Goal: Find specific page/section: Find specific page/section

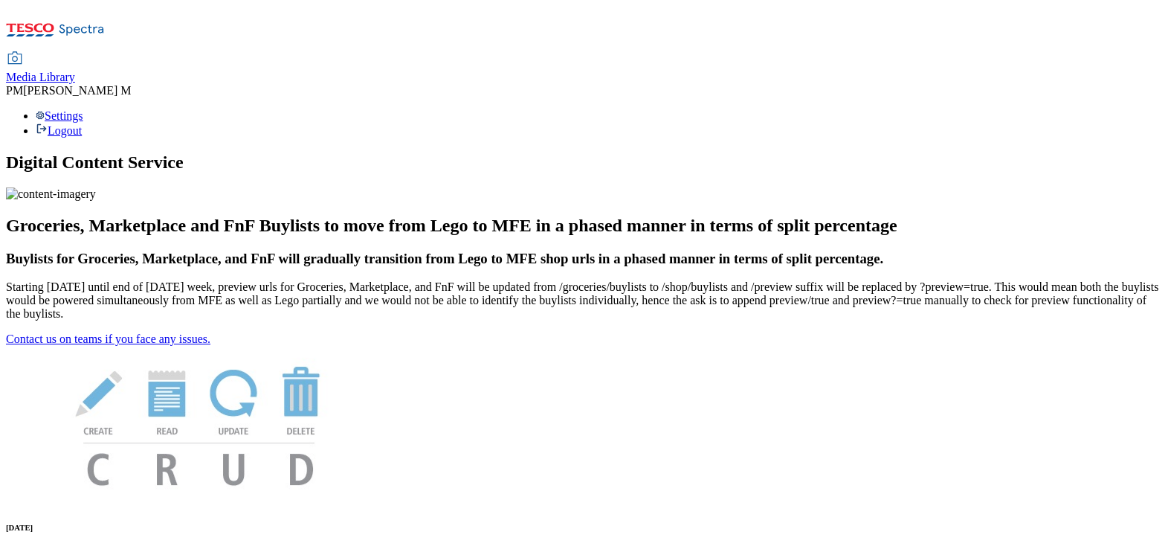
click at [75, 71] on span "Media Library" at bounding box center [40, 77] width 69 height 13
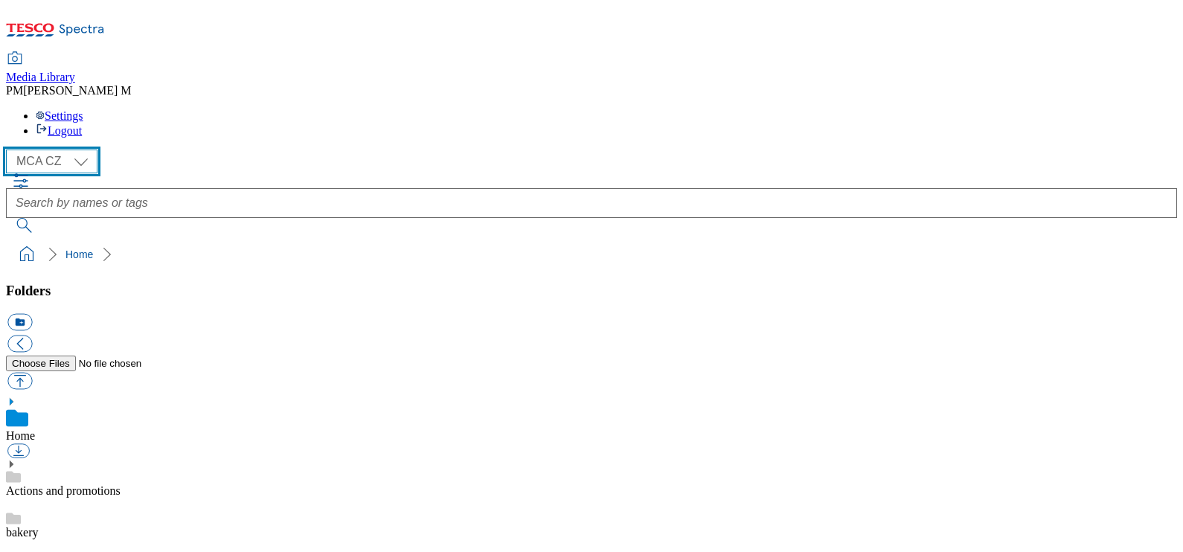
click at [75, 149] on select "MCA CZ MCA HU MCA SK" at bounding box center [51, 161] width 91 height 24
select select "flare-mca-hu"
click at [10, 149] on select "MCA CZ MCA HU MCA SK" at bounding box center [51, 161] width 91 height 24
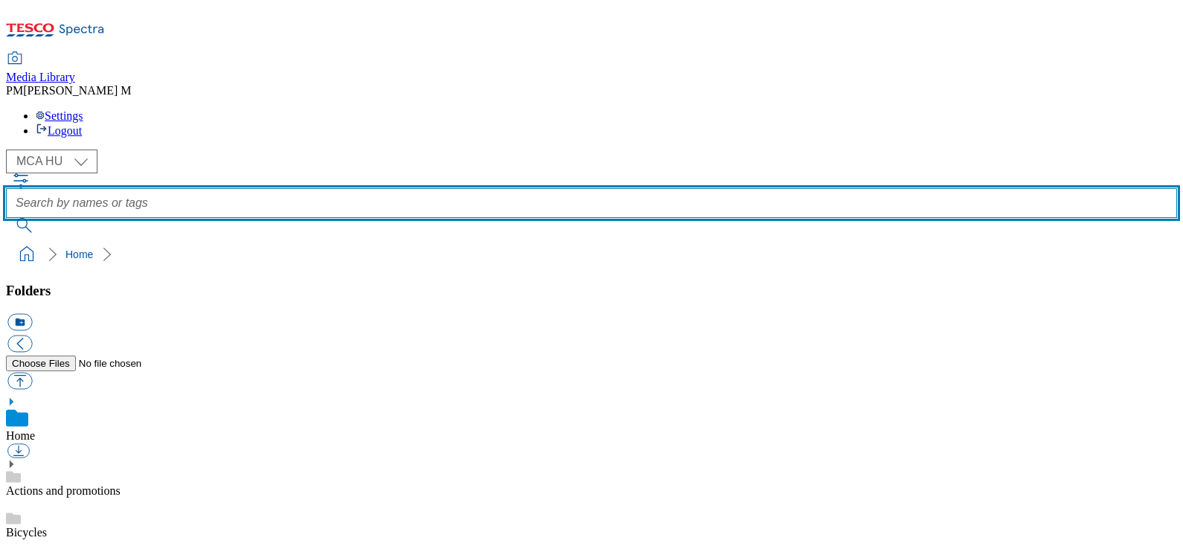
click at [524, 188] on input "text" at bounding box center [591, 203] width 1171 height 30
type input "cb5"
click at [6, 218] on button "submit" at bounding box center [25, 225] width 39 height 15
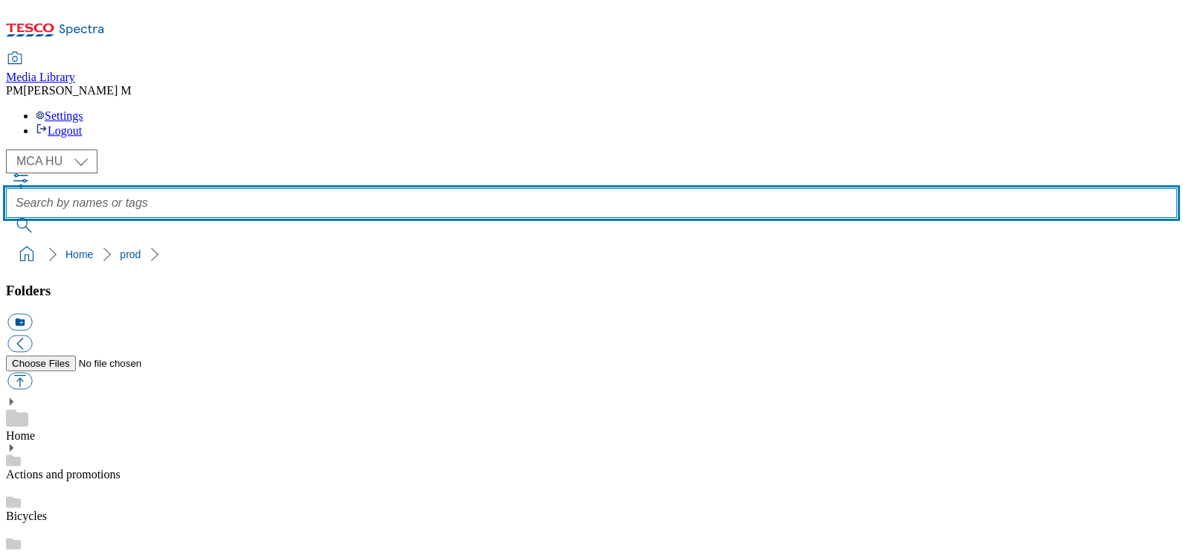
click at [524, 188] on input "text" at bounding box center [591, 203] width 1171 height 30
type input "cb5"
click at [6, 218] on button "submit" at bounding box center [25, 225] width 39 height 15
